Goal: Task Accomplishment & Management: Use online tool/utility

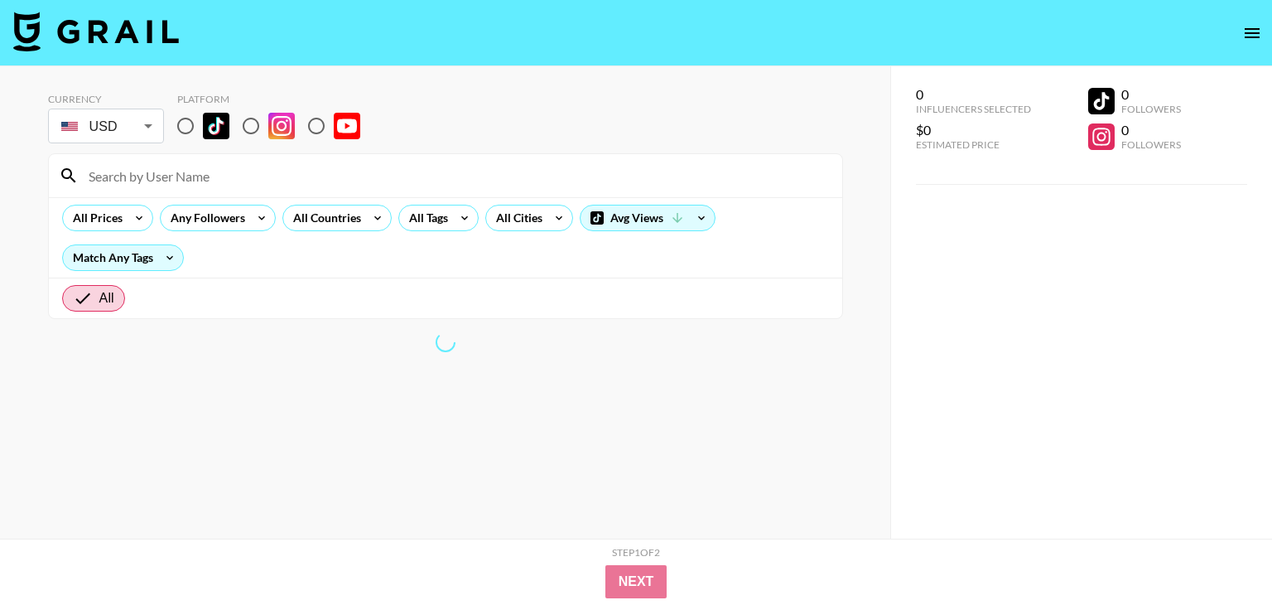
click at [1029, 140] on div "0 Influencers Selected $0 Estimated Price 0 Followers 0 Followers" at bounding box center [1048, 119] width 265 height 78
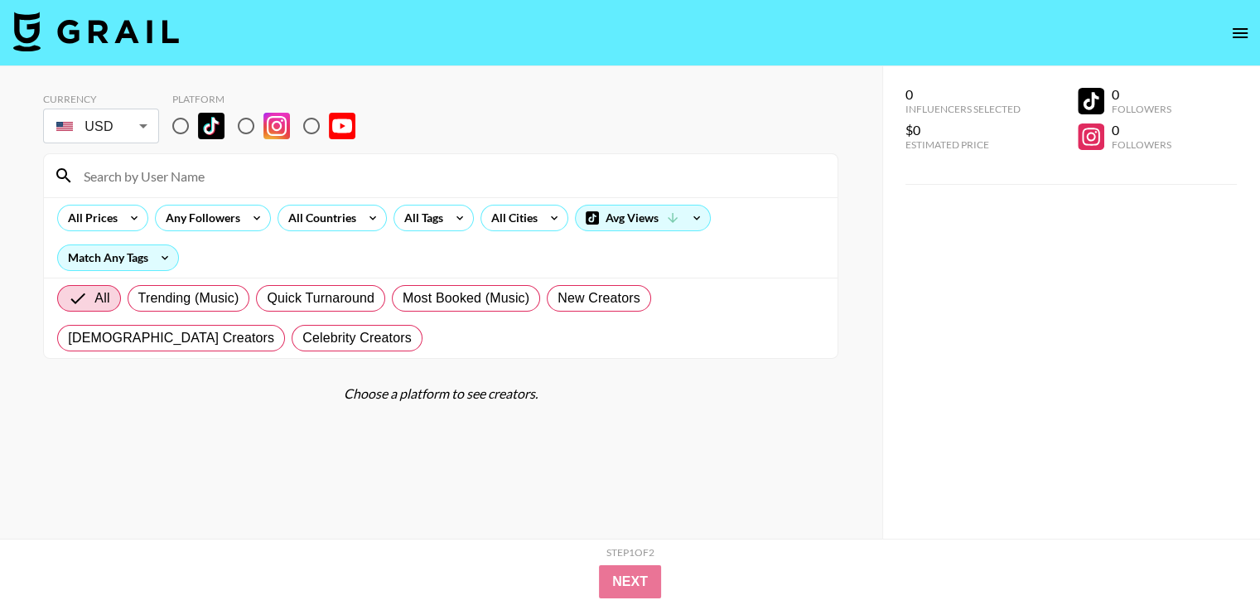
click at [317, 132] on input "radio" at bounding box center [311, 125] width 35 height 35
radio input "true"
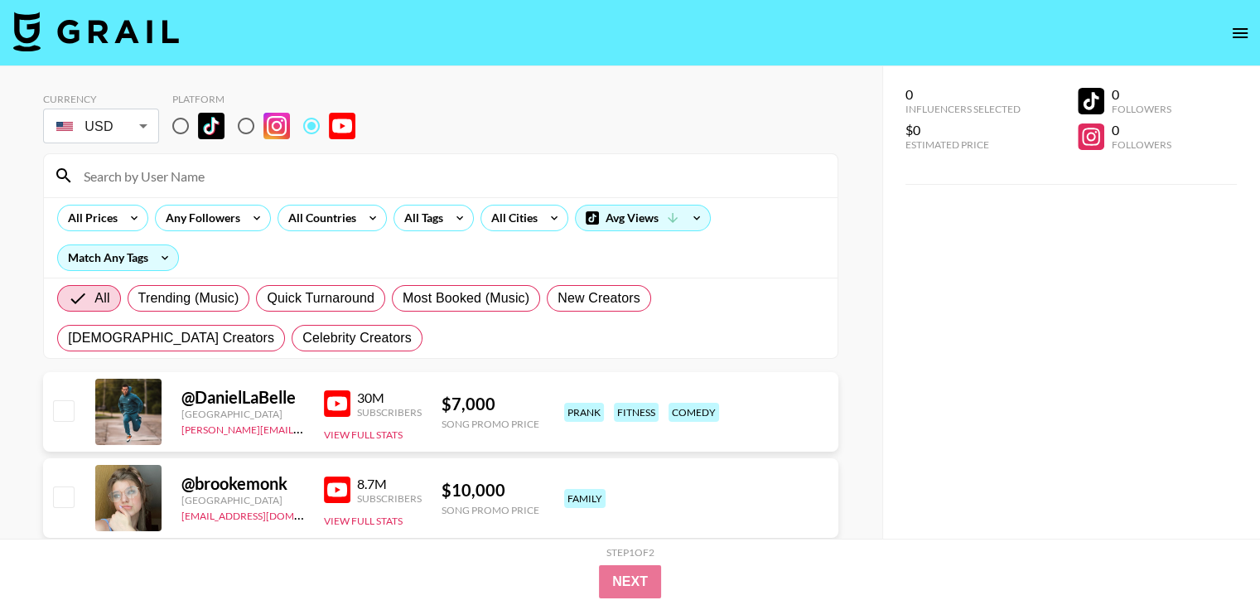
click at [224, 183] on input at bounding box center [451, 175] width 754 height 27
click at [219, 173] on input at bounding box center [451, 175] width 754 height 27
paste input "@JonBravo-Films"
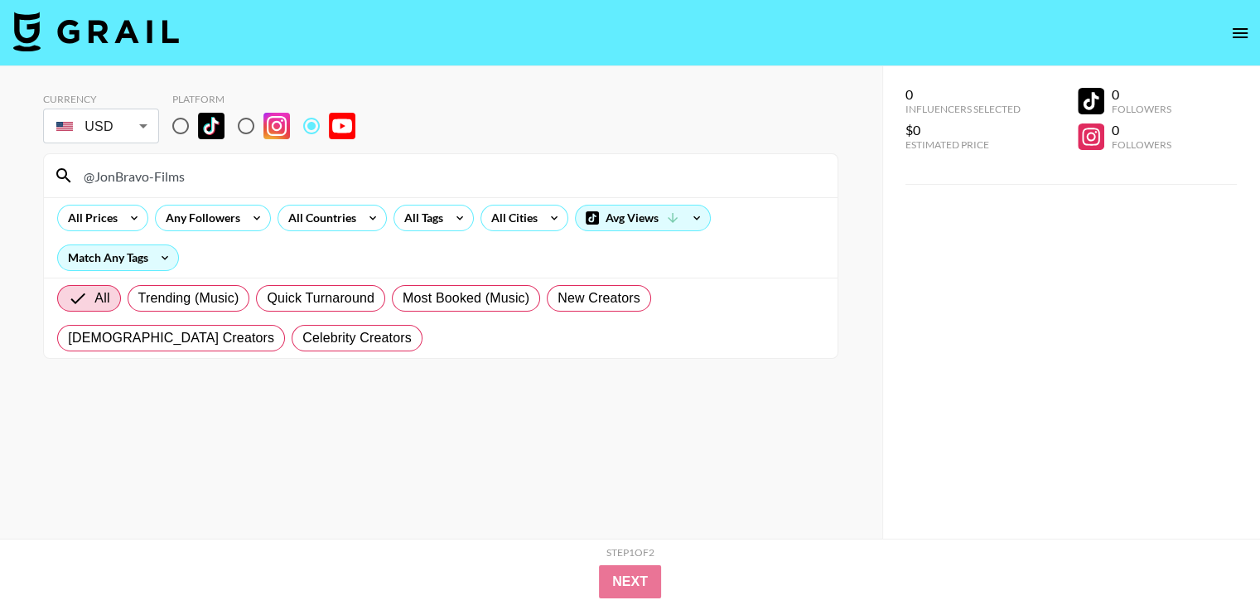
click at [311, 171] on input "@JonBravo-Films" at bounding box center [451, 175] width 754 height 27
paste input "RomaArmyMensRight"
click at [278, 164] on input "@RomaArmyMensRights" at bounding box center [451, 175] width 754 height 27
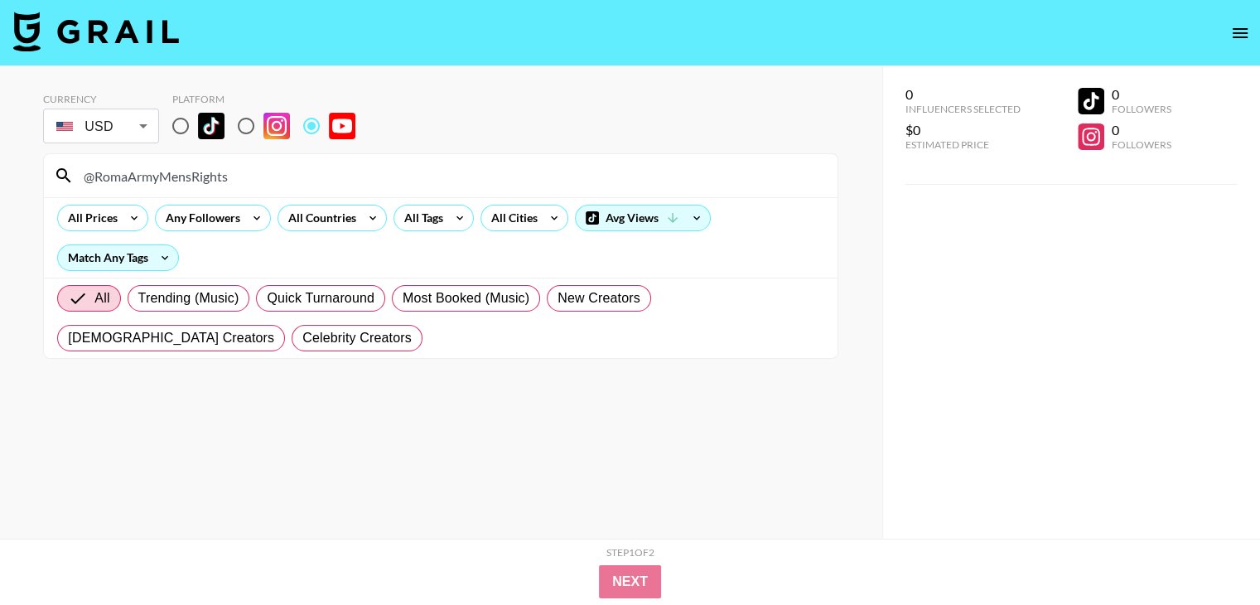
click at [278, 164] on input "@RomaArmyMensRights" at bounding box center [451, 175] width 754 height 27
paste input "xeviuniverse"
click at [387, 183] on input "@xeviuniverse" at bounding box center [451, 175] width 754 height 27
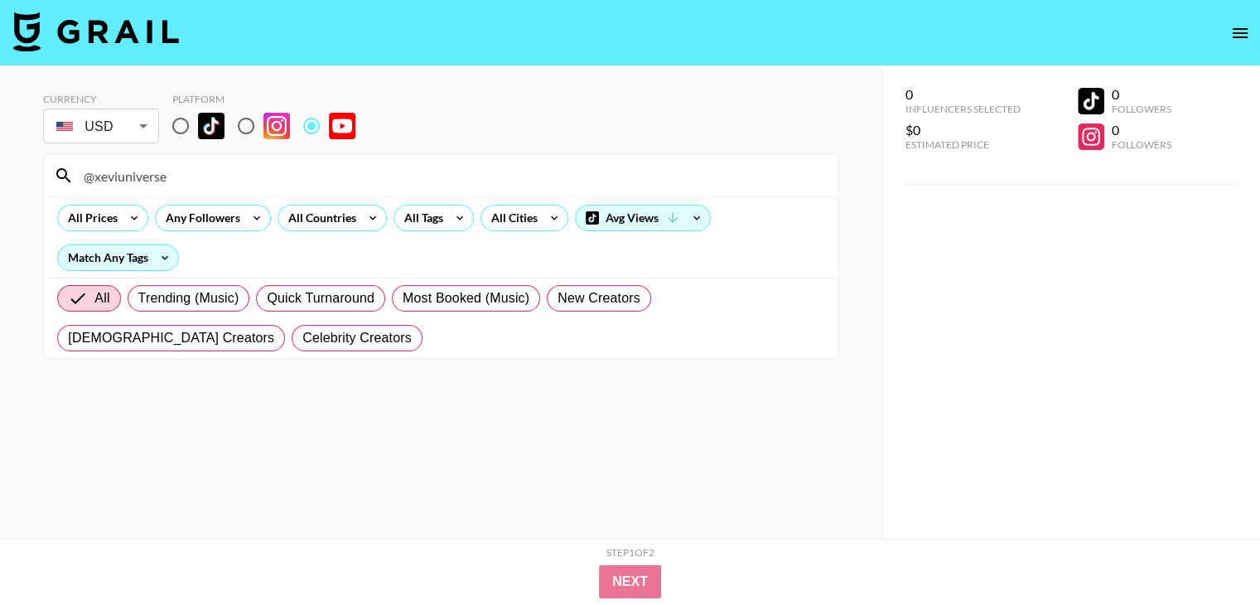
click at [387, 183] on input "@xeviuniverse" at bounding box center [451, 175] width 754 height 27
paste input "theremingtonjames"
type input "@theremingtonjames"
